Goal: Information Seeking & Learning: Learn about a topic

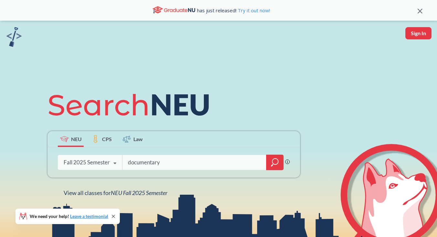
type input "documentary"
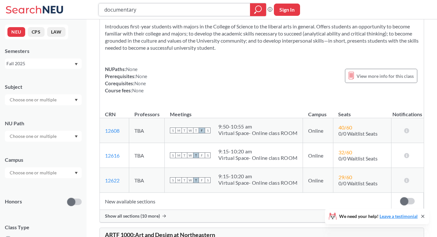
scroll to position [3295, 0]
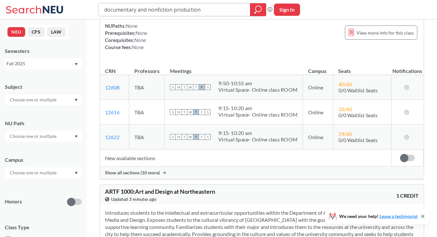
type input "documentary and nonfiction production"
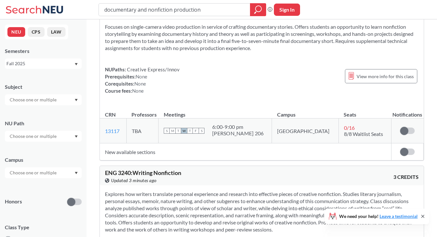
click at [41, 36] on button "CPS" at bounding box center [36, 32] width 17 height 10
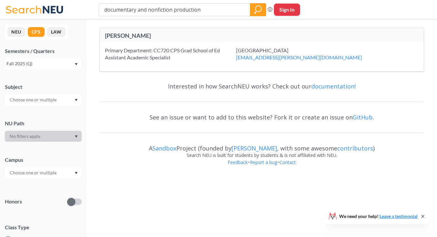
click at [59, 67] on div "Fall 2025 (Q)" at bounding box center [40, 63] width 68 height 7
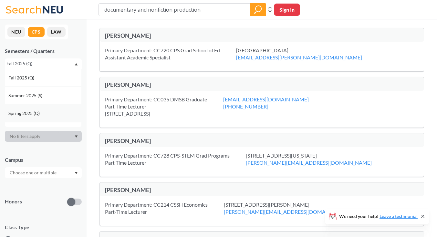
click at [33, 113] on span "Spring 2025 (Q)" at bounding box center [24, 113] width 33 height 7
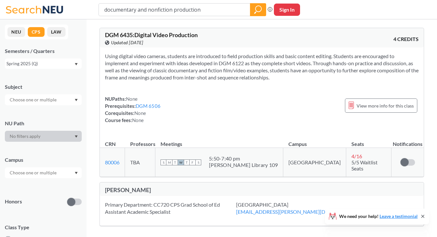
click at [15, 30] on button "NEU" at bounding box center [16, 32] width 18 height 10
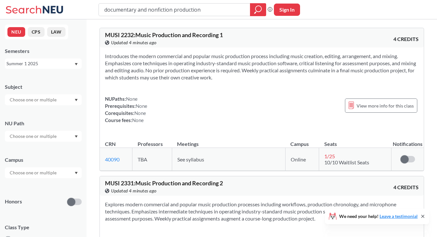
click at [40, 61] on div "Summer 1 2025" at bounding box center [40, 63] width 68 height 7
click at [43, 58] on div "Summer 1 2025" at bounding box center [43, 63] width 77 height 10
click at [43, 64] on div "Summer 1 2025" at bounding box center [40, 63] width 68 height 7
click at [34, 87] on div "Spring 2025" at bounding box center [44, 85] width 73 height 7
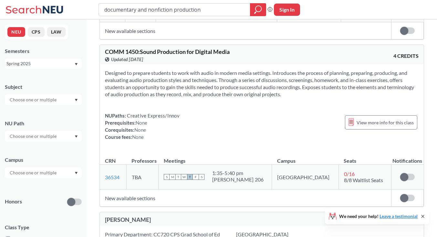
scroll to position [2344, 0]
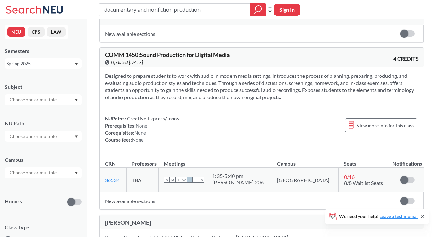
click at [57, 141] on div at bounding box center [43, 136] width 77 height 11
click at [66, 102] on div at bounding box center [43, 99] width 77 height 11
click at [66, 85] on div "Subject" at bounding box center [43, 86] width 77 height 7
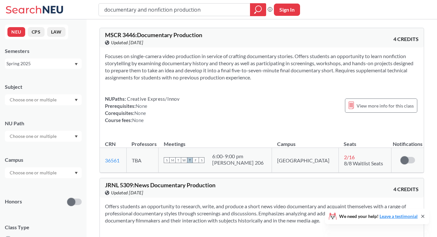
scroll to position [0, 0]
click at [295, 12] on button "Sign In" at bounding box center [287, 10] width 26 height 12
select select "US"
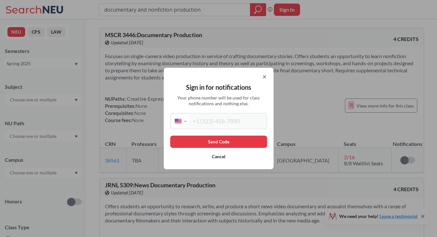
click at [225, 115] on input "tel" at bounding box center [227, 121] width 77 height 13
type input "[PHONE_NUMBER]"
click at [240, 144] on button "Send Code" at bounding box center [218, 142] width 97 height 12
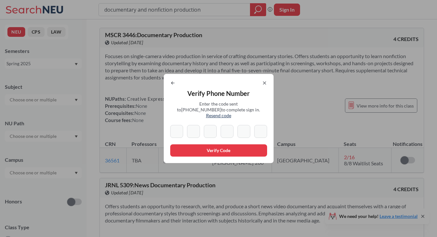
type input "6"
type input "8"
type input "6"
type input "1"
type input "7"
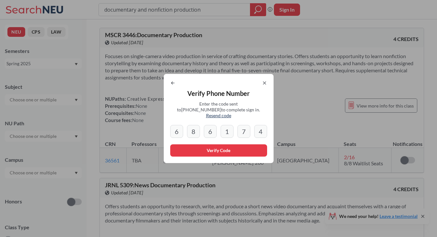
type input "4"
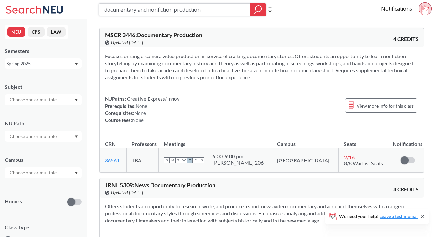
drag, startPoint x: 205, startPoint y: 11, endPoint x: 96, endPoint y: 3, distance: 109.2
click at [96, 3] on div "documentary and nonfiction production Phrase search guarantees the exact search…" at bounding box center [218, 9] width 437 height 19
click at [57, 8] on icon at bounding box center [53, 9] width 20 height 7
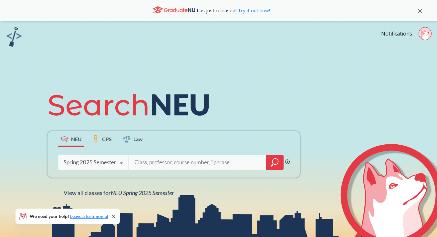
click at [116, 165] on icon at bounding box center [121, 163] width 12 height 18
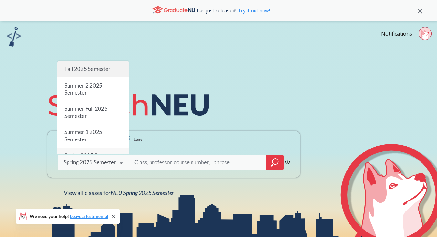
click at [106, 75] on div "Fall 2025 Semester" at bounding box center [92, 69] width 71 height 16
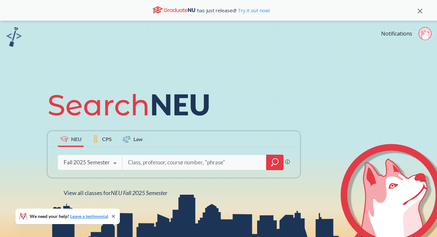
click at [163, 160] on input "search" at bounding box center [194, 163] width 134 height 14
type input "dgm6546"
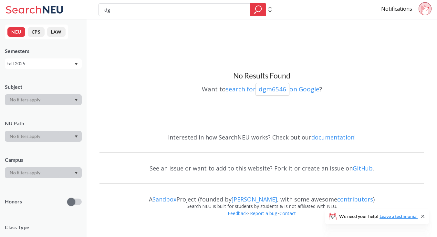
type input "d"
type input "film"
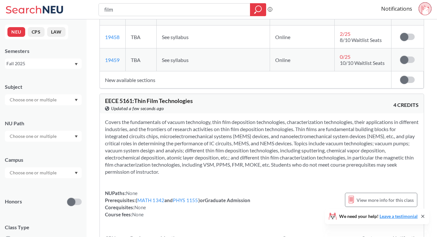
scroll to position [632, 0]
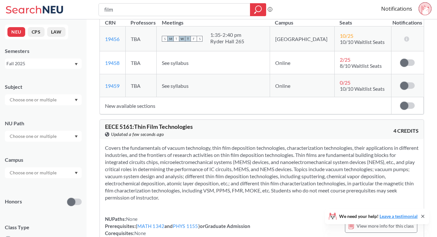
click at [44, 140] on input "text" at bounding box center [33, 136] width 54 height 8
click at [49, 114] on div "NU Path" at bounding box center [43, 127] width 77 height 28
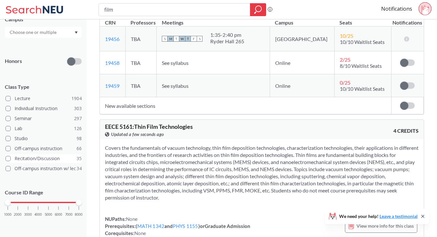
scroll to position [140, 0]
drag, startPoint x: 9, startPoint y: 203, endPoint x: 56, endPoint y: 205, distance: 47.5
click at [56, 205] on div "1000 2000 3000 4000 5000 6000 7000 8000" at bounding box center [43, 215] width 77 height 29
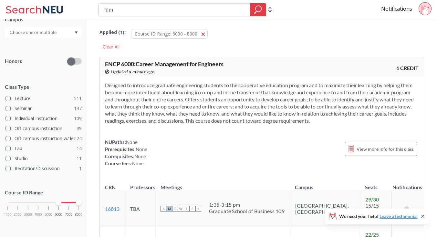
scroll to position [140, 0]
drag, startPoint x: 57, startPoint y: 202, endPoint x: 48, endPoint y: 203, distance: 8.8
click at [48, 203] on div at bounding box center [49, 203] width 6 height 6
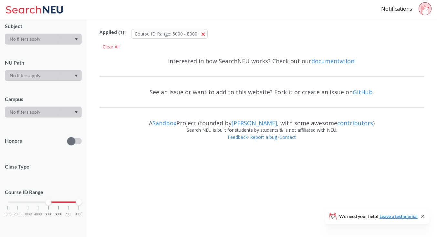
scroll to position [60, 0]
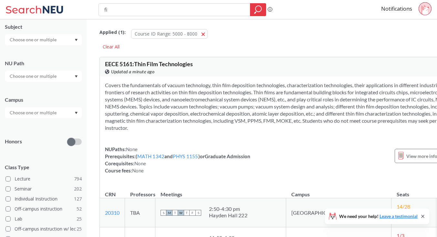
type input "f"
type input "documentary"
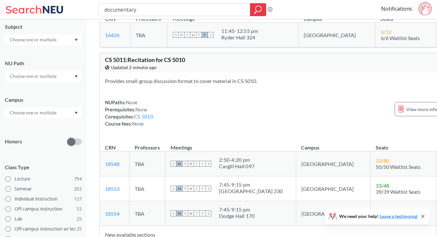
scroll to position [5209, 0]
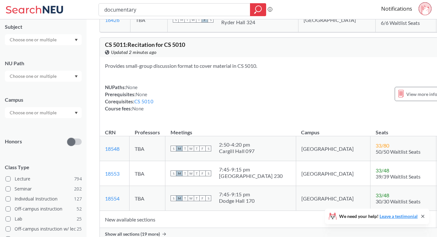
drag, startPoint x: 143, startPoint y: 12, endPoint x: 93, endPoint y: 0, distance: 52.1
type input "film"
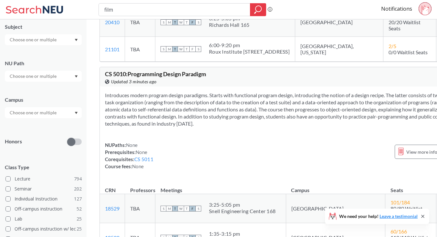
scroll to position [4386, 0]
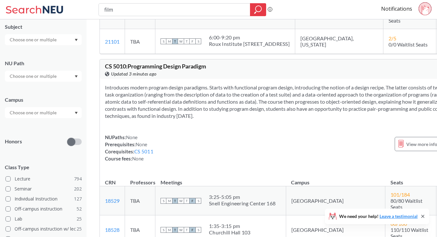
click at [45, 81] on div at bounding box center [43, 76] width 77 height 11
click at [55, 39] on input "text" at bounding box center [33, 40] width 54 height 8
click at [42, 17] on div "film Phrase search guarantees the exact search appears in the results. Ex. If y…" at bounding box center [218, 9] width 437 height 19
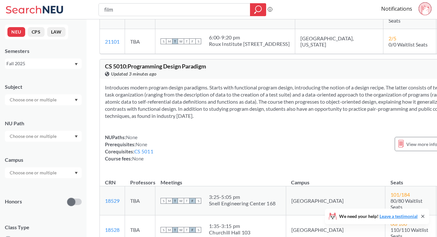
click at [62, 63] on div "Fall 2025" at bounding box center [40, 63] width 68 height 7
click at [44, 102] on div "Spring 2025" at bounding box center [44, 100] width 73 height 7
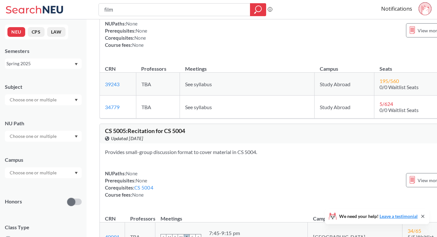
scroll to position [3268, 0]
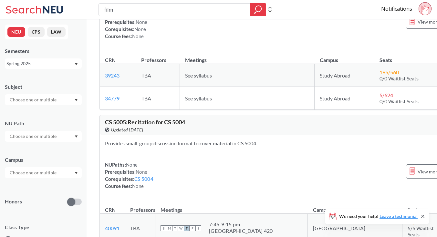
drag, startPoint x: 134, startPoint y: 13, endPoint x: 78, endPoint y: -5, distance: 58.8
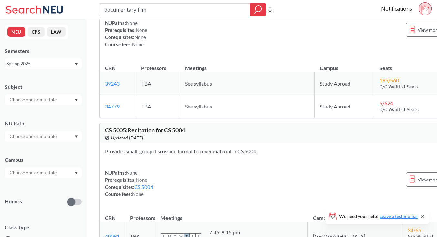
type input "documentary film"
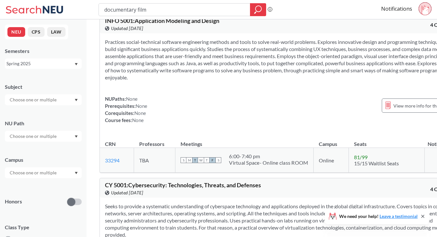
scroll to position [1027, 0]
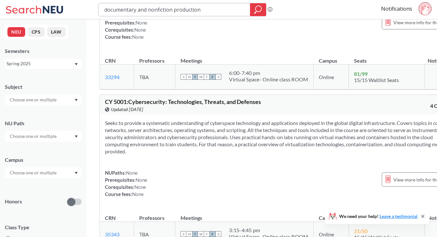
type input "documentary and nonfiction production"
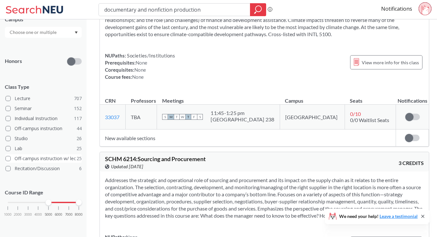
scroll to position [140, 0]
drag, startPoint x: 47, startPoint y: 204, endPoint x: 38, endPoint y: 204, distance: 9.4
click at [38, 204] on div at bounding box center [38, 203] width 6 height 6
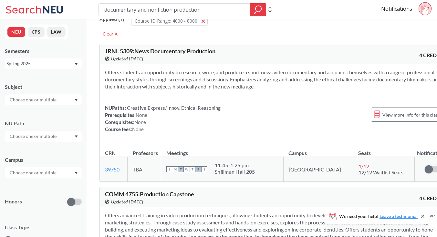
click at [53, 66] on div "Spring 2025" at bounding box center [40, 63] width 68 height 7
click at [44, 77] on div "Fall 2025" at bounding box center [44, 77] width 73 height 7
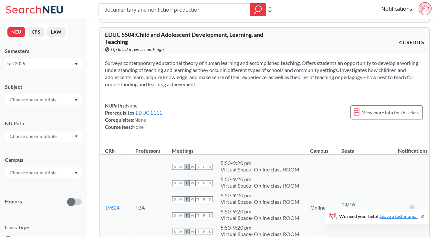
scroll to position [1121, 0]
click at [261, 13] on icon "magnifying glass" at bounding box center [258, 9] width 8 height 9
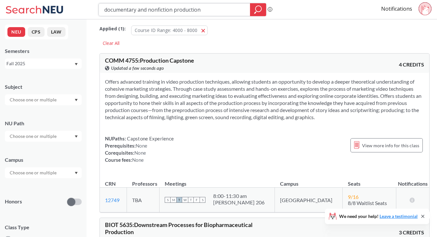
scroll to position [0, 0]
drag, startPoint x: 214, startPoint y: 6, endPoint x: 69, endPoint y: -6, distance: 145.6
click at [69, 0] on html "documentary and nonfiction production Phrase search guarantees the exact search…" at bounding box center [218, 114] width 437 height 237
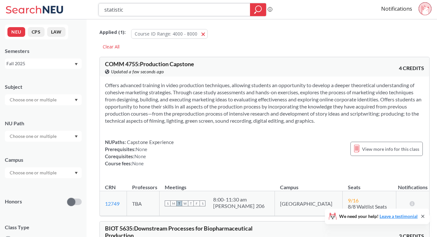
type input "statistics"
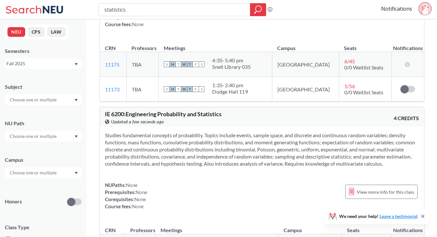
scroll to position [874, 0]
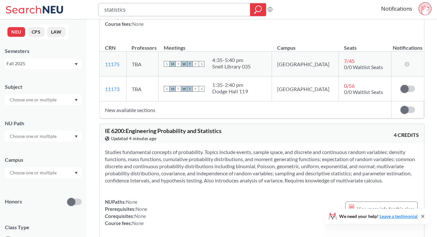
drag, startPoint x: 151, startPoint y: 12, endPoint x: 95, endPoint y: 11, distance: 55.9
click at [95, 11] on div "statistics Phrase search guarantees the exact search appears in the results. Ex…" at bounding box center [218, 9] width 437 height 19
type input "quantitative analysis"
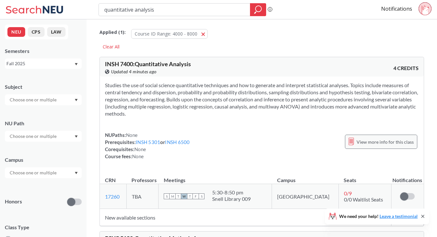
click at [375, 141] on span "View more info for this class" at bounding box center [385, 142] width 57 height 8
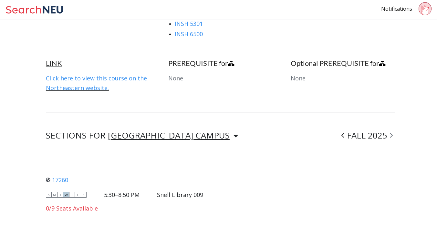
scroll to position [385, 0]
click at [86, 78] on link "Click here to view this course on the Northeastern website." at bounding box center [96, 83] width 101 height 17
